Goal: Find specific page/section: Find specific page/section

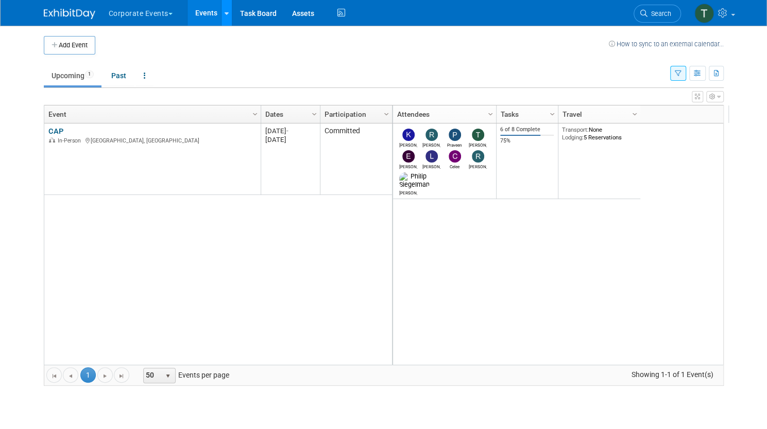
click at [221, 18] on link at bounding box center [226, 13] width 11 height 26
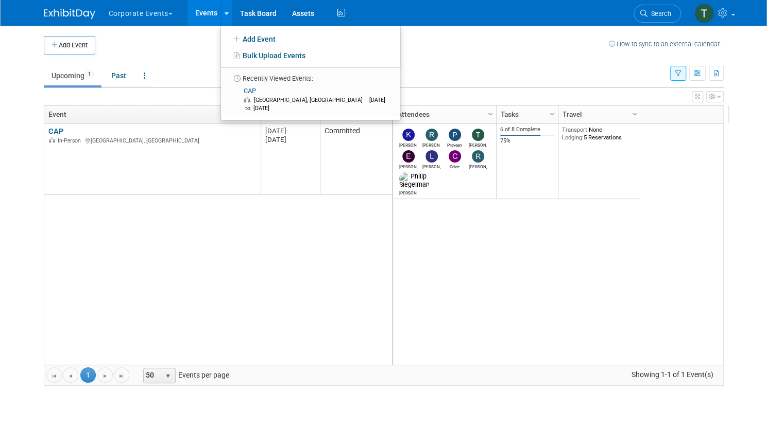
click at [168, 16] on button "Corporate Events" at bounding box center [147, 11] width 78 height 23
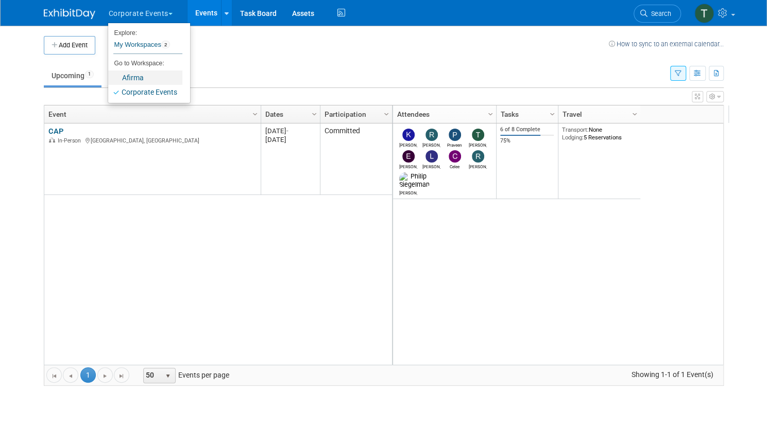
click at [135, 80] on link "Afirma" at bounding box center [145, 78] width 74 height 14
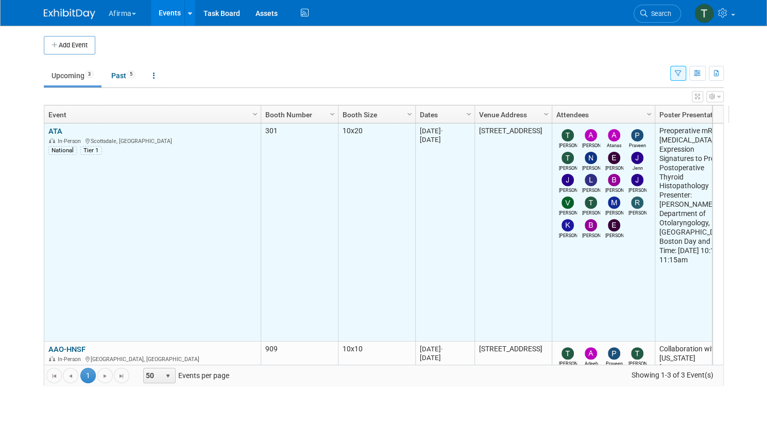
click at [48, 130] on link "ATA" at bounding box center [55, 131] width 14 height 9
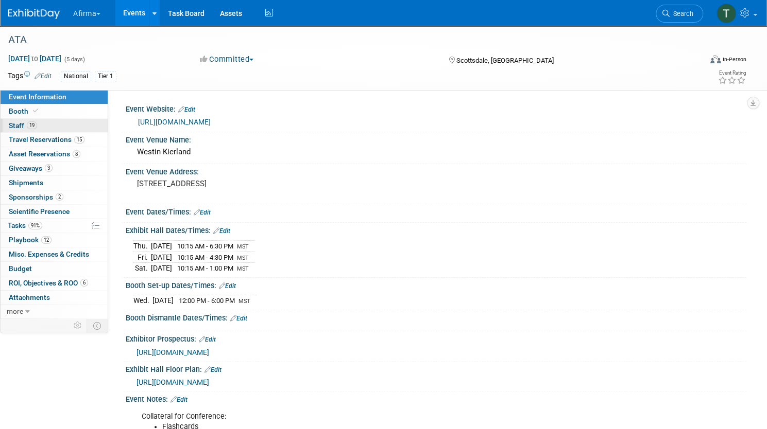
click at [88, 121] on link "19 Staff 19" at bounding box center [54, 126] width 107 height 14
